Goal: Task Accomplishment & Management: Use online tool/utility

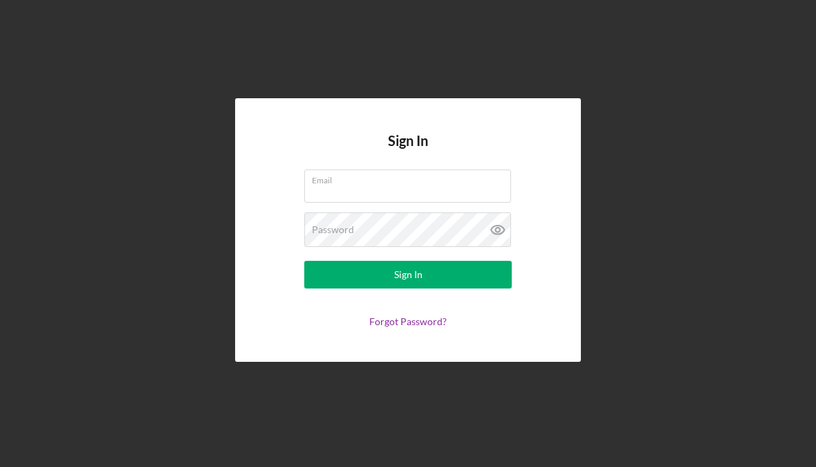
type input "[EMAIL_ADDRESS][DOMAIN_NAME]"
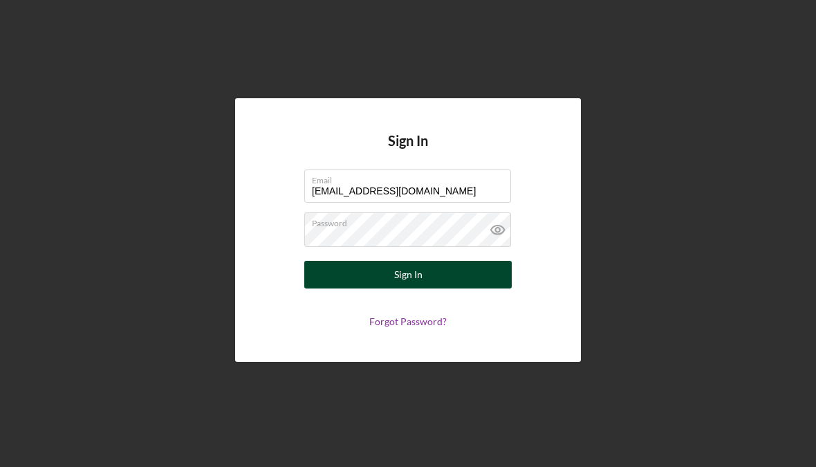
click at [470, 274] on button "Sign In" at bounding box center [407, 275] width 207 height 28
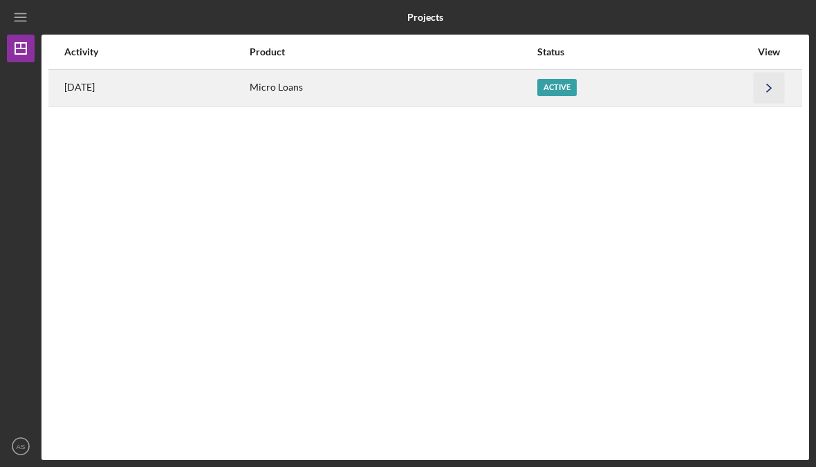
click at [754, 95] on icon "Icon/Navigate" at bounding box center [768, 87] width 31 height 31
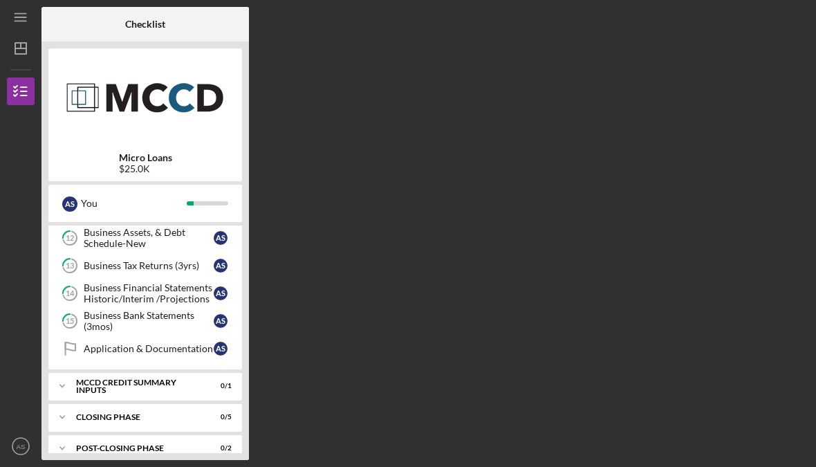
scroll to position [281, 0]
click at [63, 383] on icon "Icon/Expander" at bounding box center [62, 387] width 28 height 28
click at [82, 413] on icon "Decision" at bounding box center [70, 415] width 35 height 35
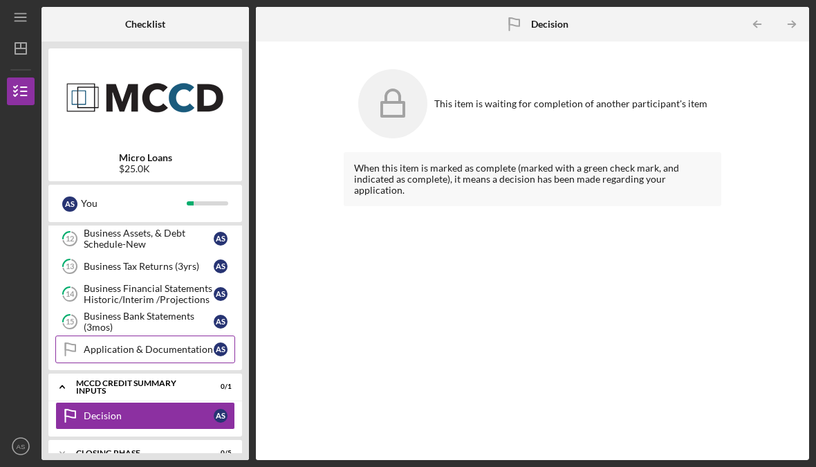
click at [75, 346] on icon at bounding box center [71, 347] width 10 height 8
